Goal: Transaction & Acquisition: Obtain resource

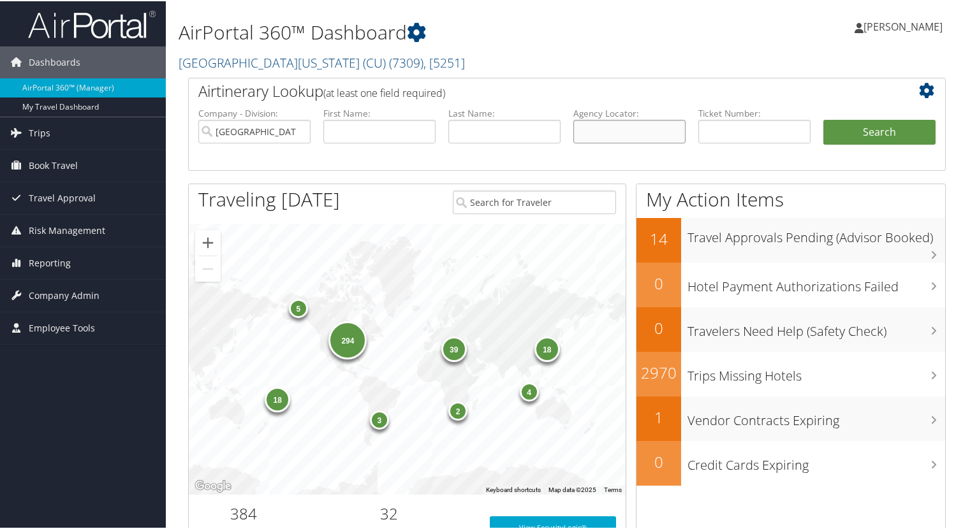
click at [617, 131] on input "text" at bounding box center [629, 131] width 112 height 24
paste input "DL7XY3"
type input "DL7XY3"
click at [890, 138] on button "Search" at bounding box center [880, 132] width 112 height 26
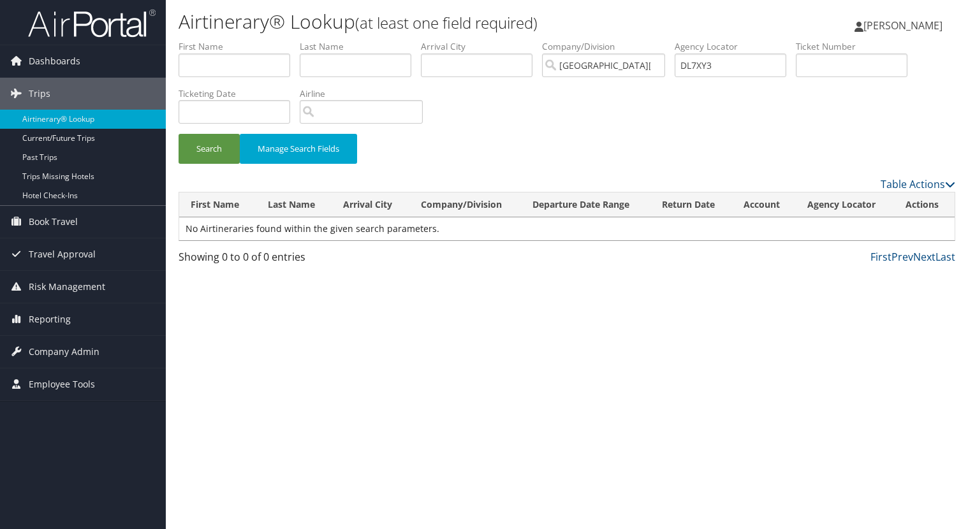
drag, startPoint x: 204, startPoint y: 406, endPoint x: 109, endPoint y: 24, distance: 393.1
click at [203, 403] on div "Airtinerary® Lookup (at least one field required) [PERSON_NAME] [PERSON_NAME] M…" at bounding box center [567, 264] width 802 height 529
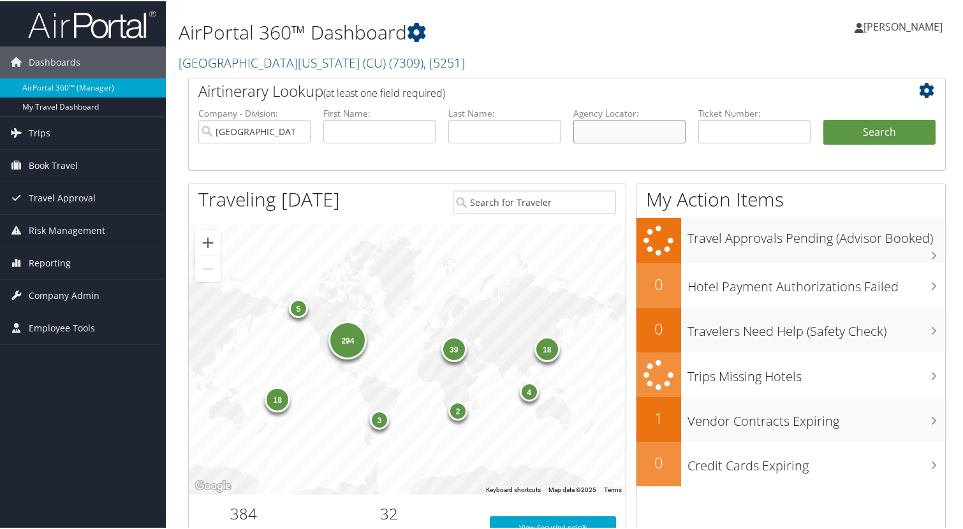
click at [619, 137] on input "text" at bounding box center [629, 131] width 112 height 24
paste input "DL7XY3"
type input "DL7XY3"
click at [824, 119] on button "Search" at bounding box center [880, 132] width 112 height 26
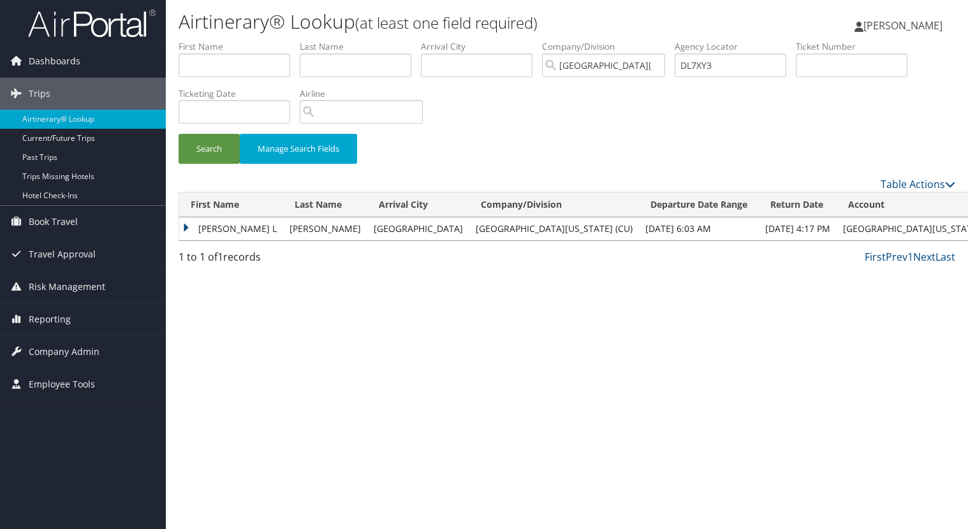
click at [367, 234] on td "[GEOGRAPHIC_DATA]" at bounding box center [418, 229] width 102 height 23
click at [184, 230] on td "[PERSON_NAME] L" at bounding box center [231, 229] width 104 height 23
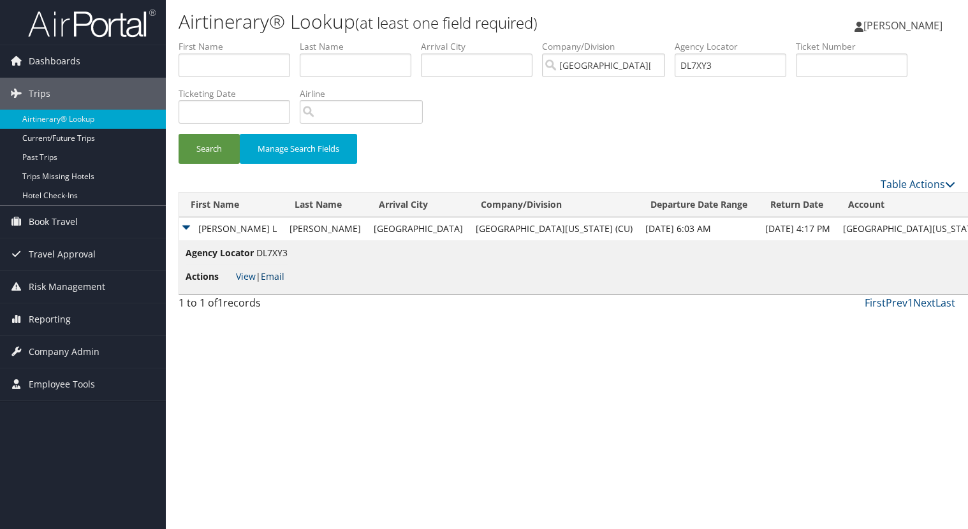
click at [281, 277] on link "Email" at bounding box center [273, 276] width 24 height 12
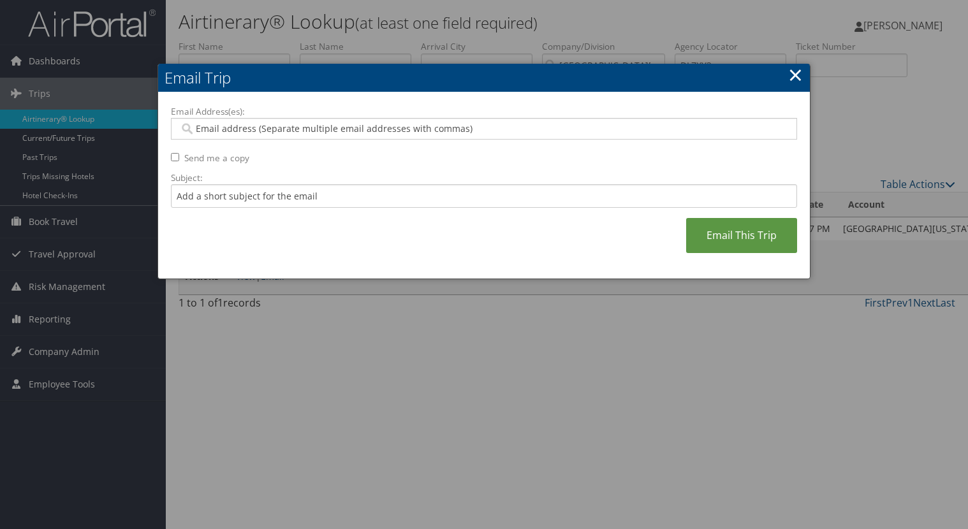
click at [226, 127] on input "Email Address(es):" at bounding box center [483, 128] width 609 height 13
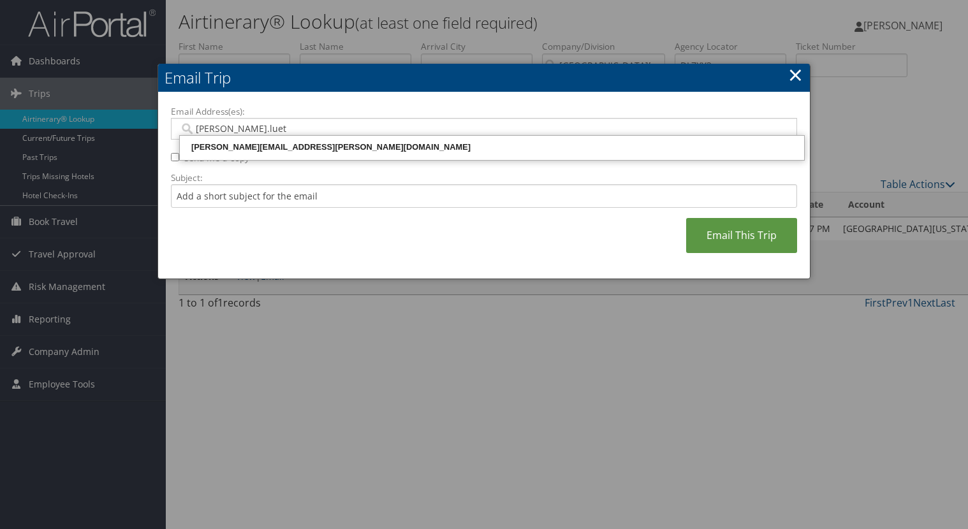
type input "[PERSON_NAME].[PERSON_NAME]"
click at [229, 144] on div "[PERSON_NAME][EMAIL_ADDRESS][PERSON_NAME][DOMAIN_NAME]" at bounding box center [492, 147] width 621 height 13
type input "[PERSON_NAME][EMAIL_ADDRESS][PERSON_NAME][DOMAIN_NAME]"
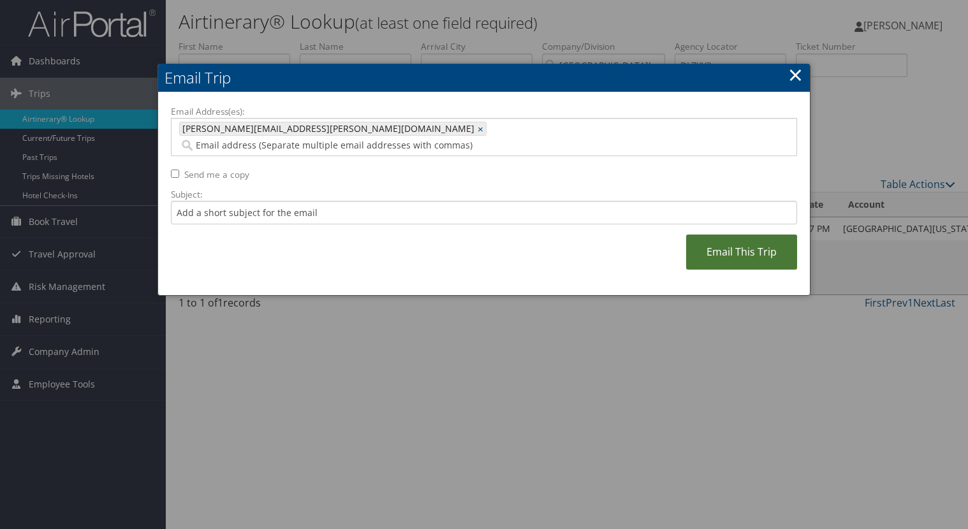
click at [704, 239] on link "Email This Trip" at bounding box center [741, 252] width 111 height 35
